Goal: Task Accomplishment & Management: Manage account settings

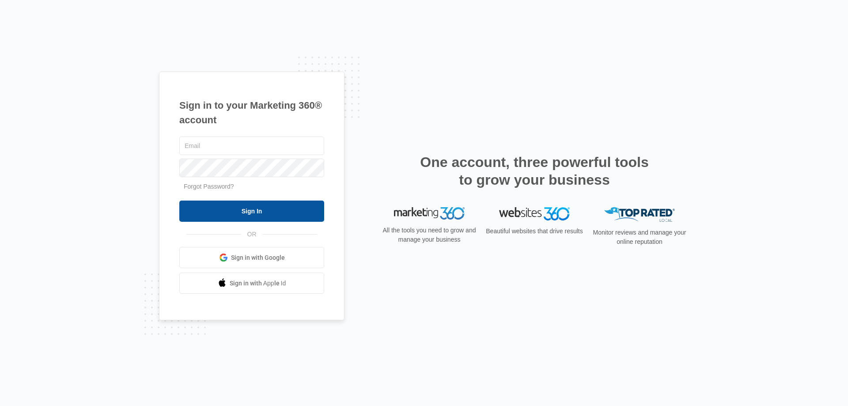
type input "[EMAIL_ADDRESS][DOMAIN_NAME]"
click at [238, 209] on input "Sign In" at bounding box center [251, 211] width 145 height 21
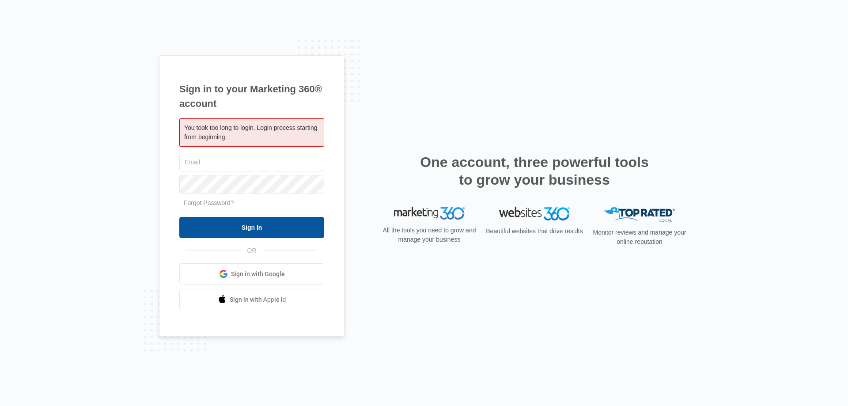
type input "[EMAIL_ADDRESS][DOMAIN_NAME]"
click at [235, 228] on input "Sign In" at bounding box center [251, 227] width 145 height 21
